Goal: Information Seeking & Learning: Learn about a topic

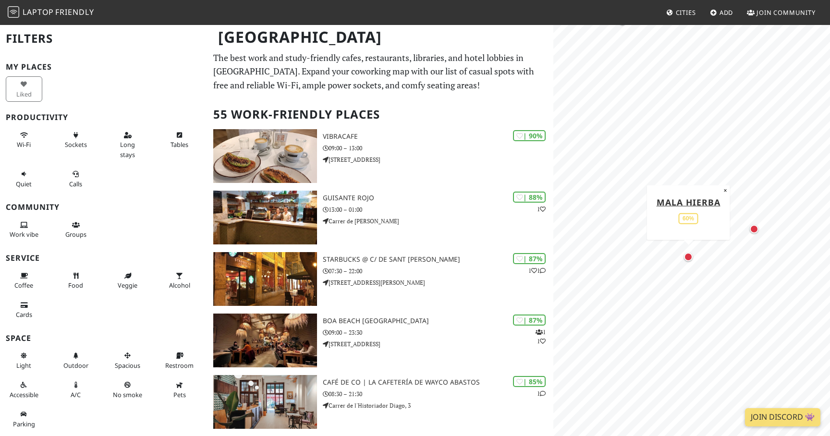
click at [690, 258] on div "Map marker" at bounding box center [688, 257] width 9 height 9
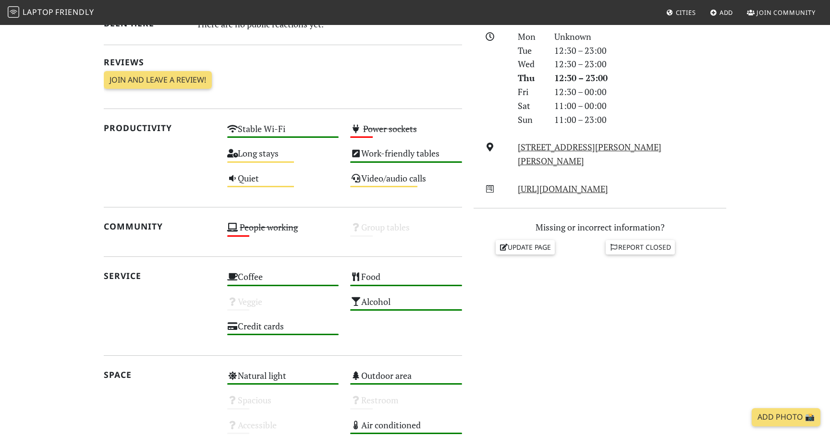
scroll to position [280, 0]
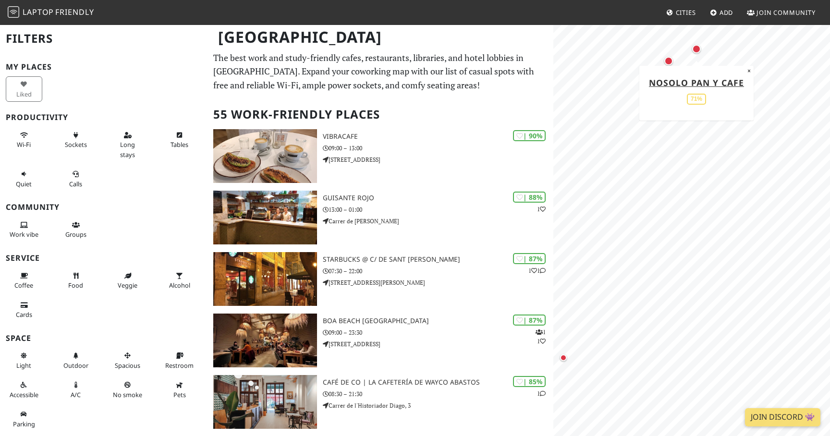
click at [696, 52] on div "Map marker" at bounding box center [696, 49] width 9 height 9
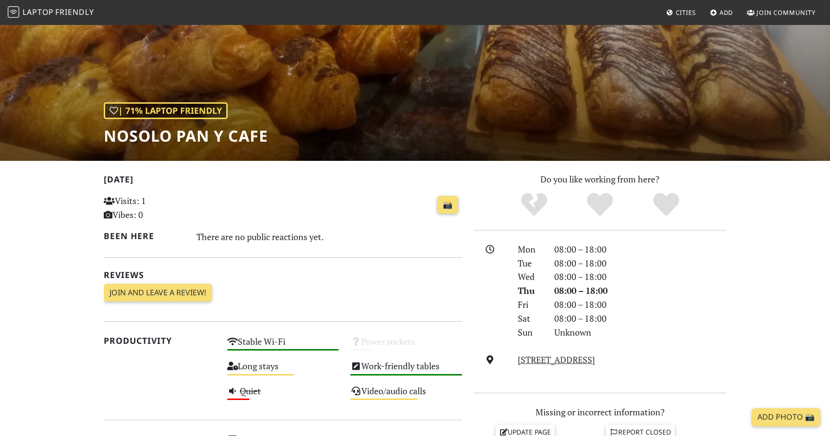
scroll to position [20, 0]
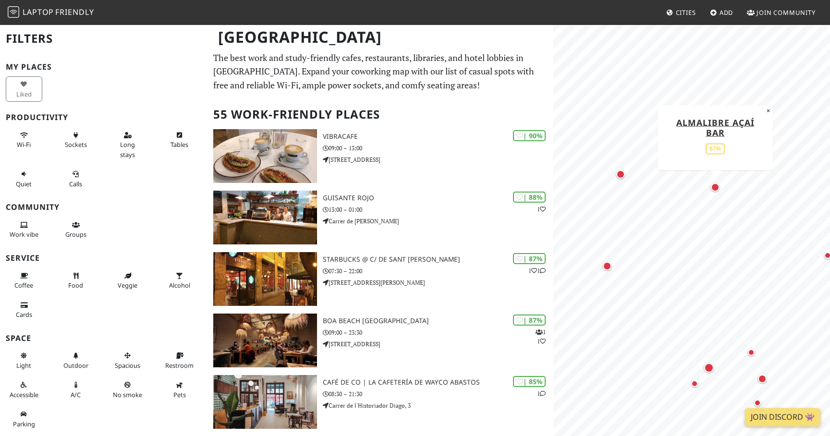
click at [716, 186] on div "Map marker" at bounding box center [715, 187] width 9 height 9
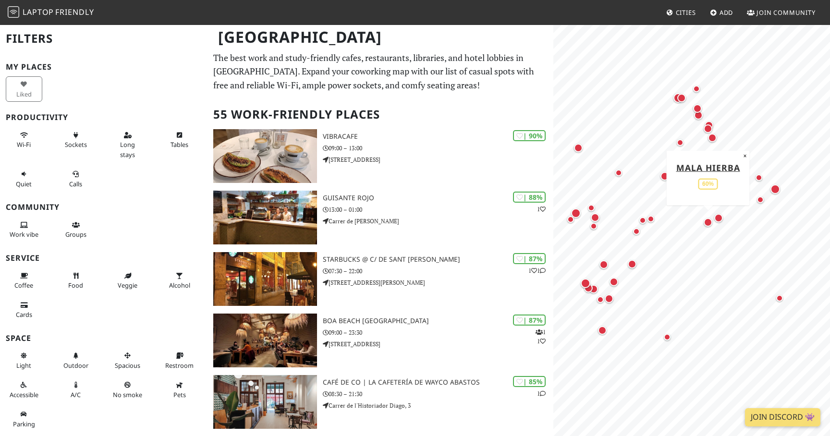
click at [708, 222] on div "Map marker" at bounding box center [708, 222] width 9 height 9
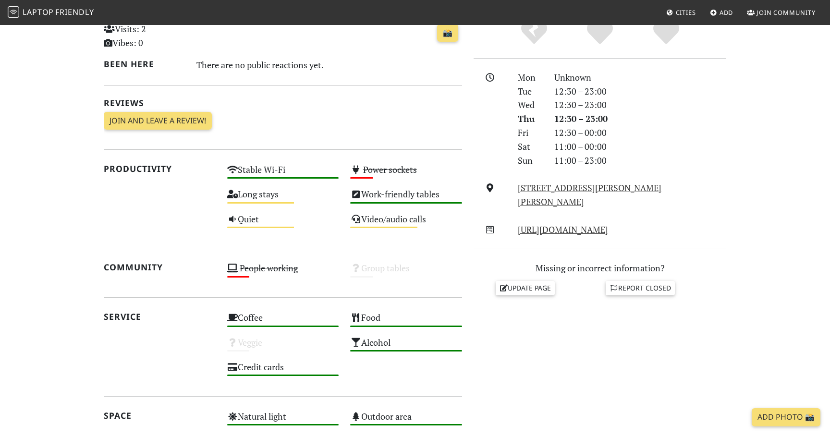
scroll to position [441, 0]
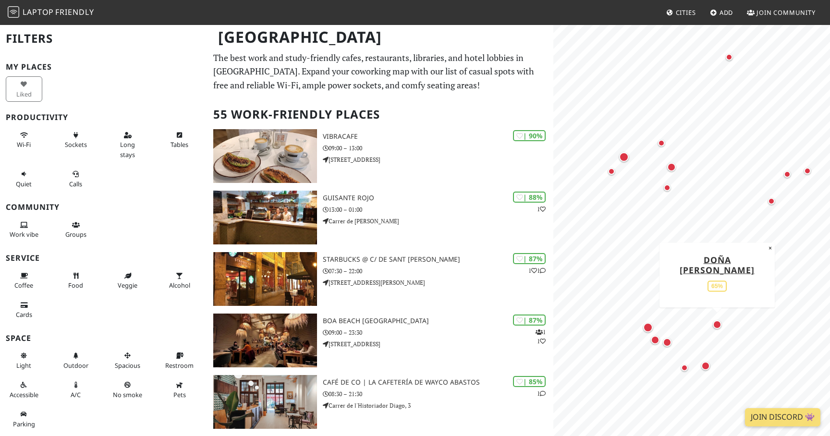
click at [720, 328] on div "Map marker" at bounding box center [717, 324] width 12 height 12
click at [709, 367] on div "Map marker" at bounding box center [705, 366] width 9 height 9
click at [647, 330] on div "Map marker" at bounding box center [648, 328] width 10 height 10
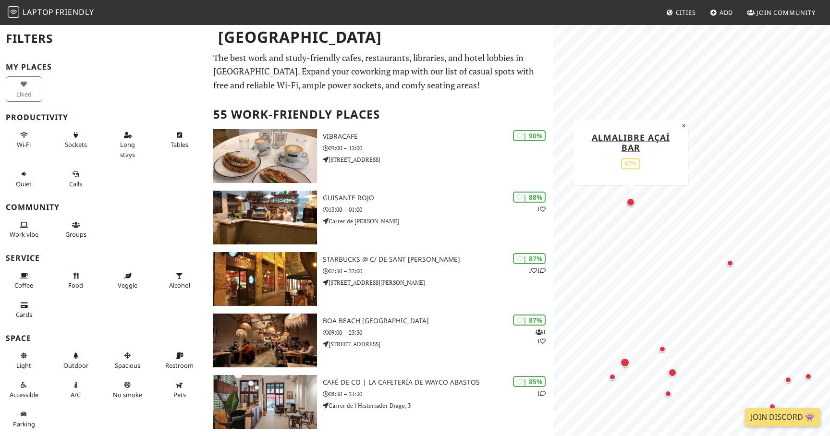
click at [631, 202] on div "Map marker" at bounding box center [630, 202] width 9 height 9
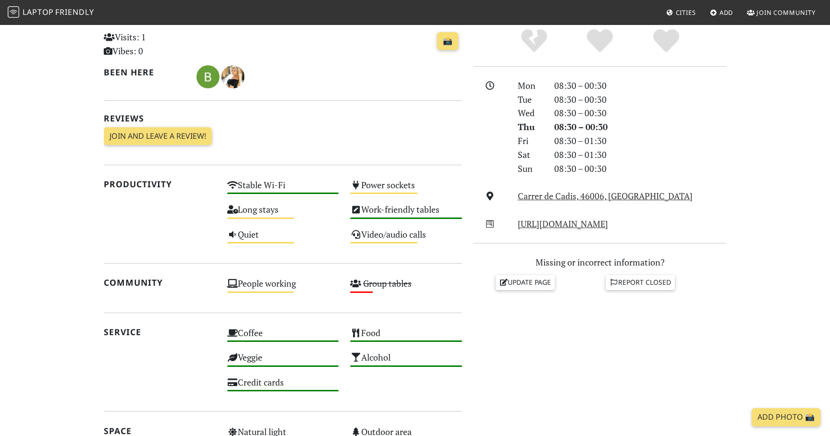
scroll to position [227, 0]
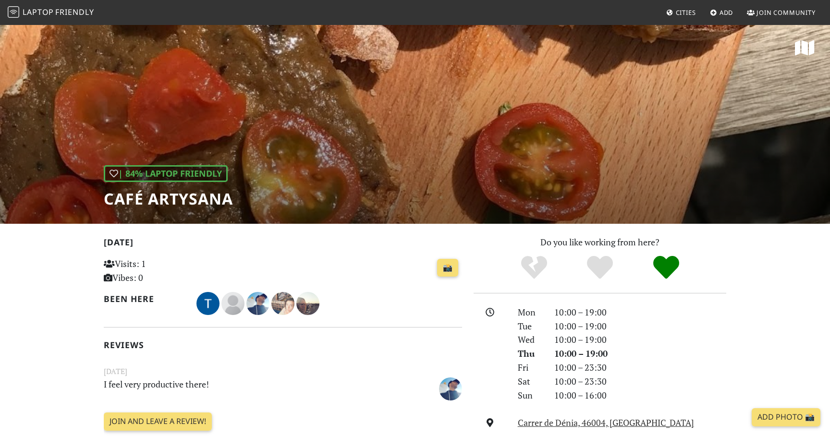
click at [219, 129] on div "| 84% Laptop Friendly Café ArtySana" at bounding box center [415, 124] width 830 height 200
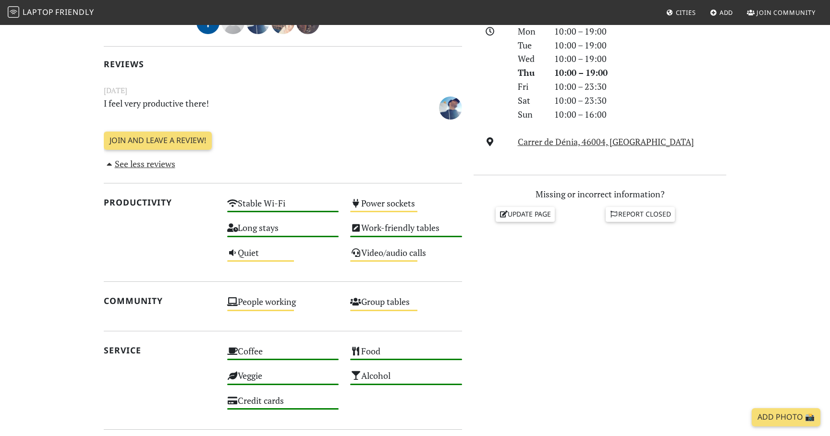
scroll to position [329, 0]
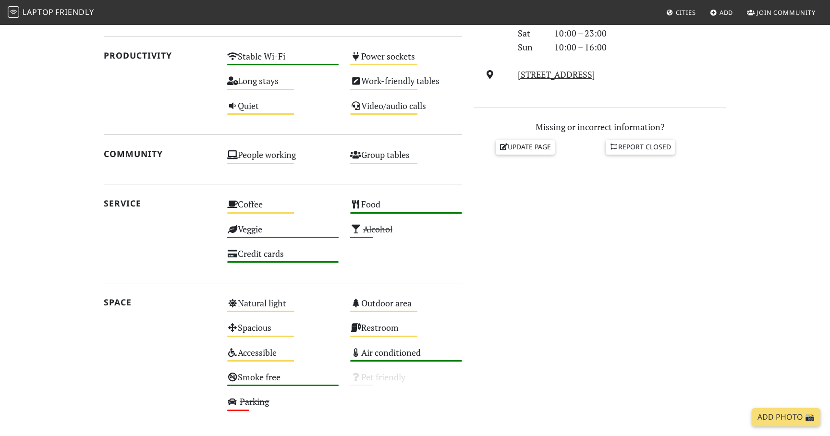
scroll to position [344, 0]
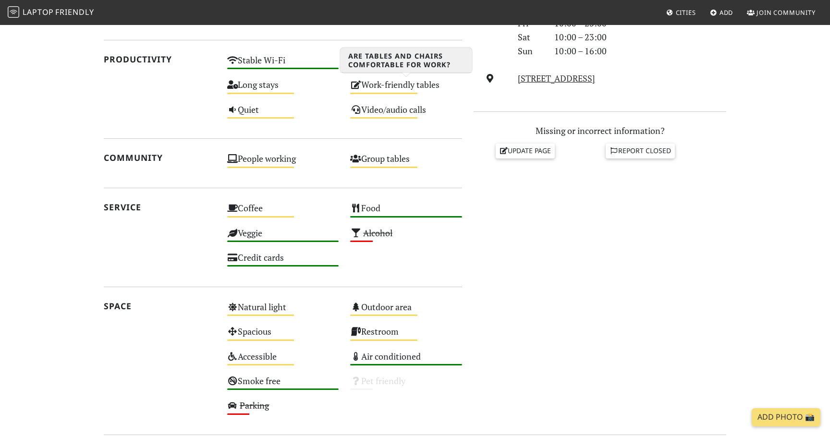
click at [397, 89] on div "Work-friendly tables Medium" at bounding box center [405, 89] width 123 height 24
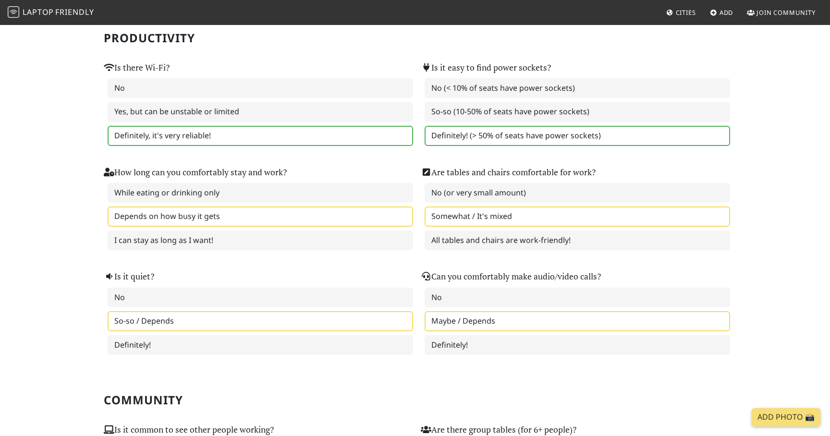
scroll to position [149, 0]
